Goal: Task Accomplishment & Management: Use online tool/utility

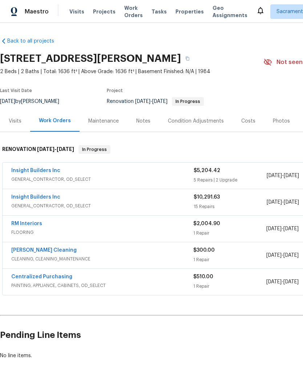
click at [33, 195] on link "Insight Builders Inc" at bounding box center [35, 196] width 49 height 5
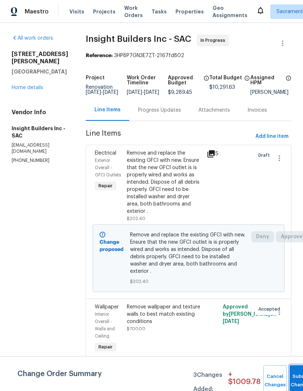
click at [294, 377] on button "Submit Changes" at bounding box center [301, 380] width 23 height 31
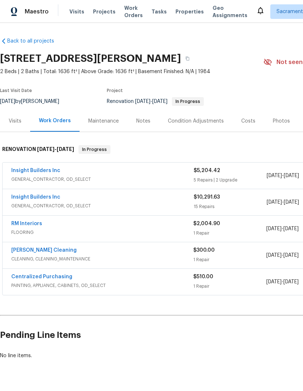
click at [29, 196] on link "Insight Builders Inc" at bounding box center [35, 196] width 49 height 5
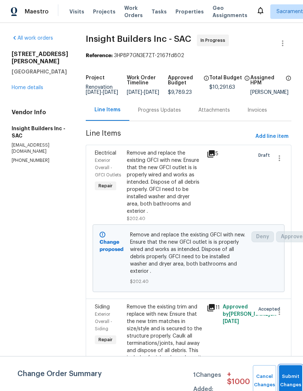
click at [288, 373] on button "Submit Changes" at bounding box center [290, 380] width 23 height 31
click at [290, 377] on button "Submit Changes" at bounding box center [290, 380] width 23 height 31
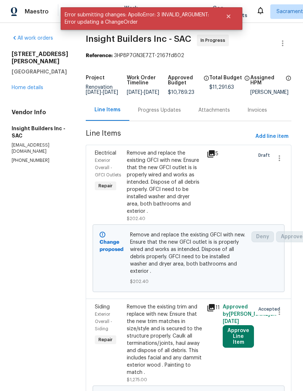
click at [243, 347] on button "Approve Line Item" at bounding box center [238, 336] width 31 height 23
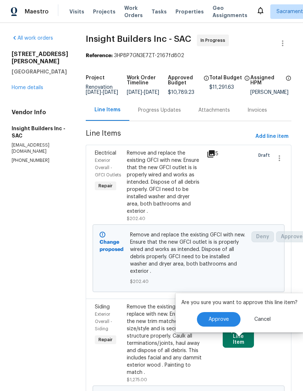
click at [225, 315] on button "Approve" at bounding box center [219, 319] width 44 height 15
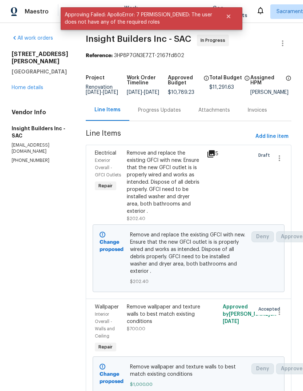
click at [24, 85] on link "Home details" at bounding box center [28, 87] width 32 height 5
